Goal: Check status: Check status

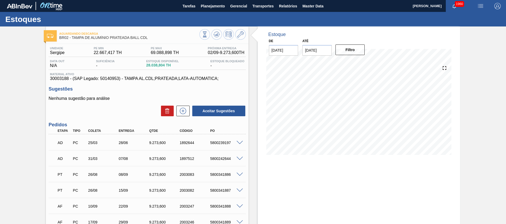
click at [238, 143] on span at bounding box center [239, 143] width 6 height 4
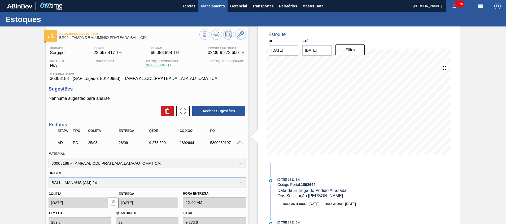
click at [207, 7] on span "Planejamento" at bounding box center [213, 6] width 24 height 6
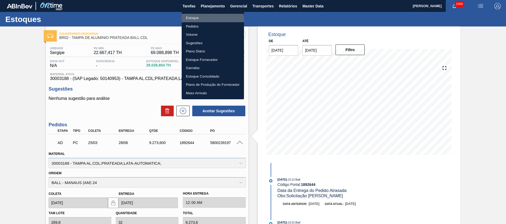
click at [203, 21] on li "Estoque" at bounding box center [213, 18] width 62 height 8
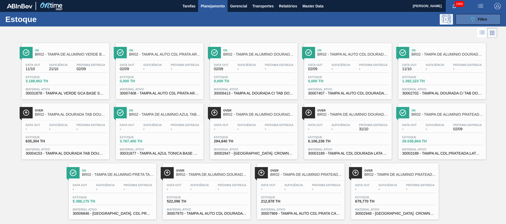
click at [465, 19] on button "089F7B8B-B2A5-4AFE-B5C0-19BA573D28AC Filtro" at bounding box center [477, 19] width 45 height 11
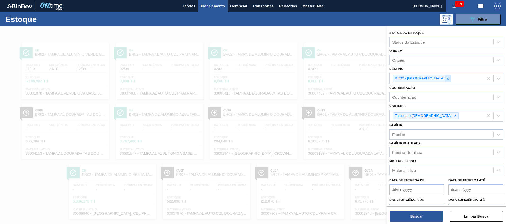
click at [446, 78] on icon at bounding box center [448, 79] width 4 height 4
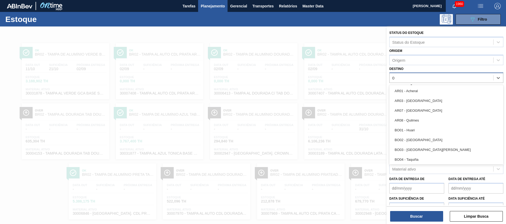
type input "07"
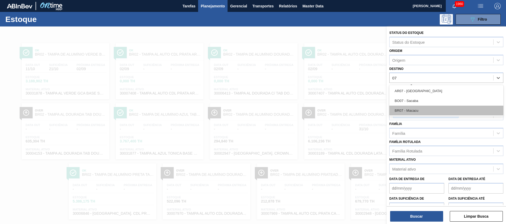
click at [416, 109] on div "BR07 - Macacu" at bounding box center [446, 111] width 114 height 10
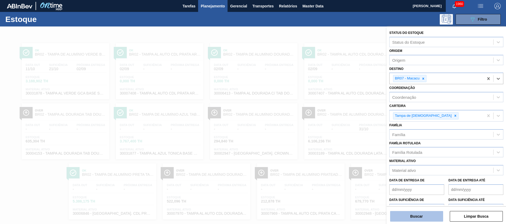
click at [419, 215] on button "Buscar" at bounding box center [416, 216] width 53 height 11
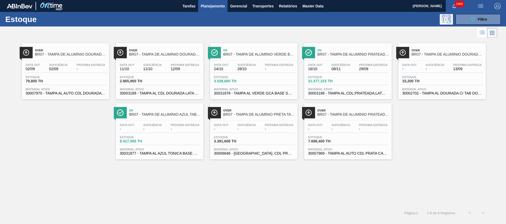
click at [431, 94] on span "30002702 - TAMPA AL DOURADA C/ TAB DOURADO" at bounding box center [441, 93] width 79 height 4
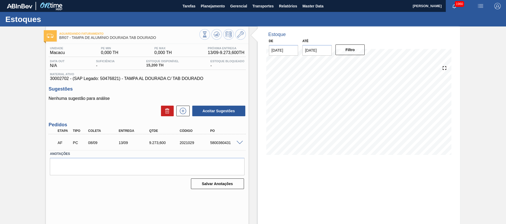
click at [236, 142] on span at bounding box center [239, 143] width 6 height 4
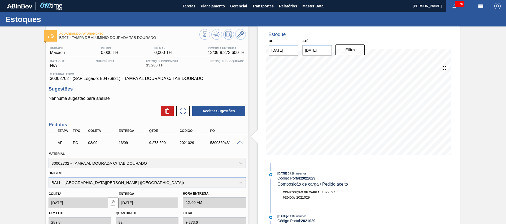
click at [238, 143] on span at bounding box center [239, 143] width 6 height 4
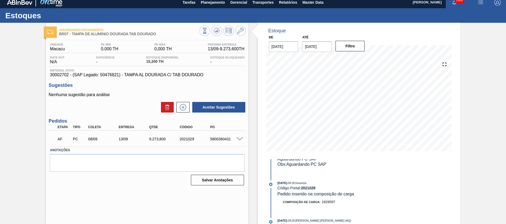
scroll to position [64, 0]
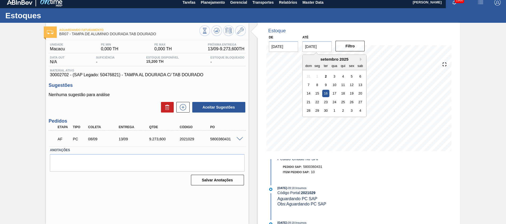
click at [328, 44] on input "[DATE]" at bounding box center [316, 46] width 29 height 11
click at [327, 110] on div "30" at bounding box center [325, 110] width 7 height 7
type input "[DATE]"
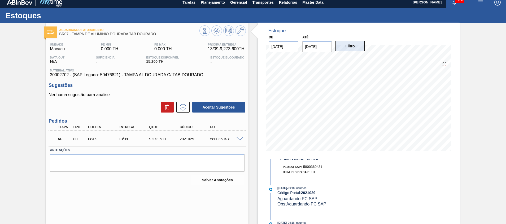
click at [342, 42] on button "Filtro" at bounding box center [349, 46] width 29 height 11
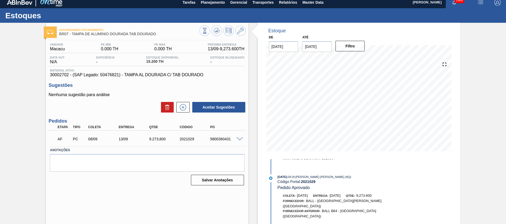
scroll to position [159, 0]
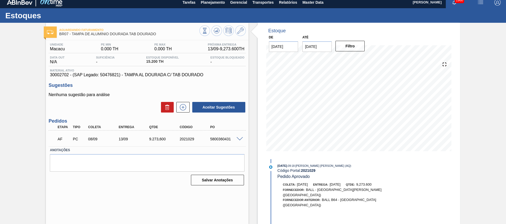
click at [240, 33] on icon at bounding box center [240, 31] width 6 height 6
